Goal: Task Accomplishment & Management: Manage account settings

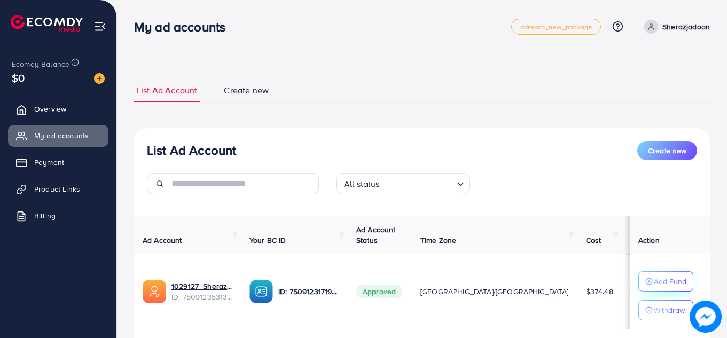
click at [654, 283] on p "Add Fund" at bounding box center [670, 281] width 33 height 13
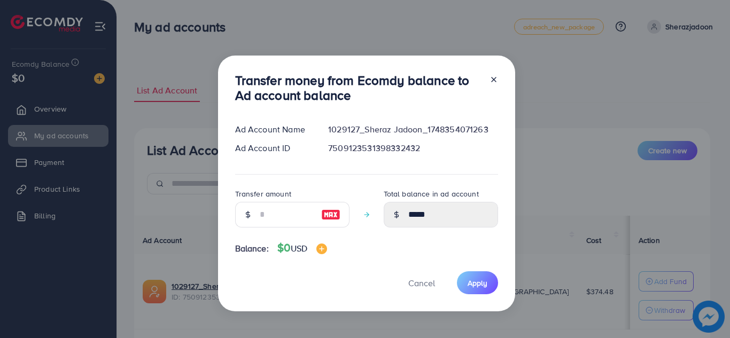
click at [575, 100] on div "Transfer money from Ecomdy balance to Ad account balance Ad Account Name 102912…" at bounding box center [365, 169] width 730 height 338
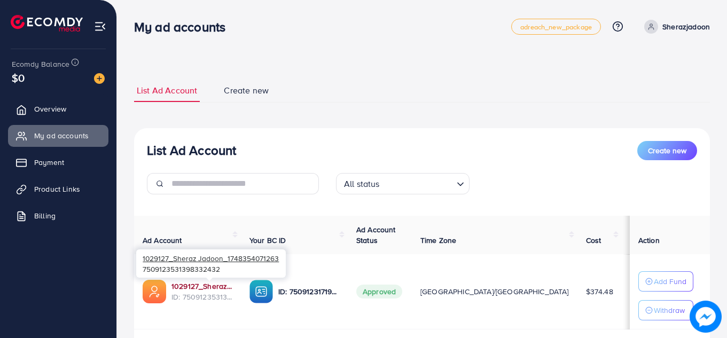
click at [192, 288] on link "1029127_Sheraz Jadoon_1748354071263" at bounding box center [201, 286] width 61 height 11
click at [208, 286] on link "1029127_Sheraz Jadoon_1748354071263" at bounding box center [201, 286] width 61 height 11
